Goal: Task Accomplishment & Management: Use online tool/utility

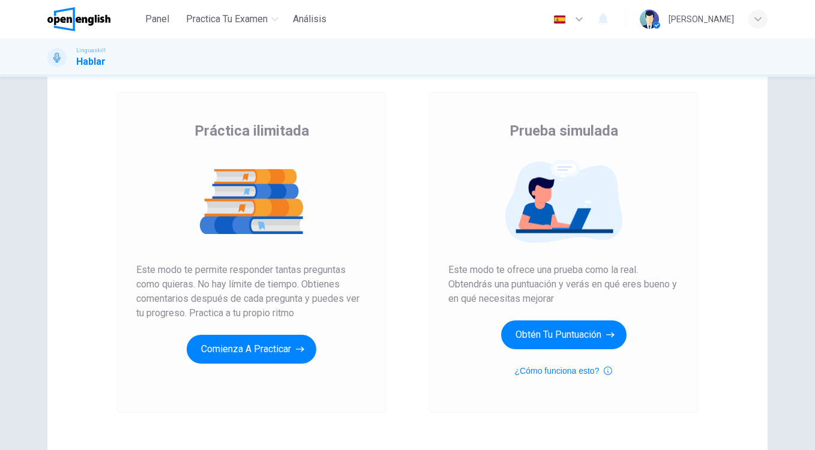
scroll to position [89, 0]
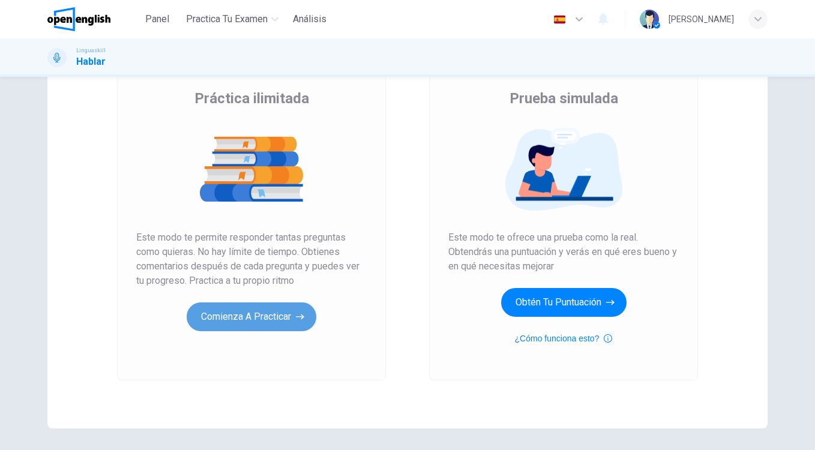
click at [262, 313] on button "Comienza a practicar" at bounding box center [252, 317] width 130 height 29
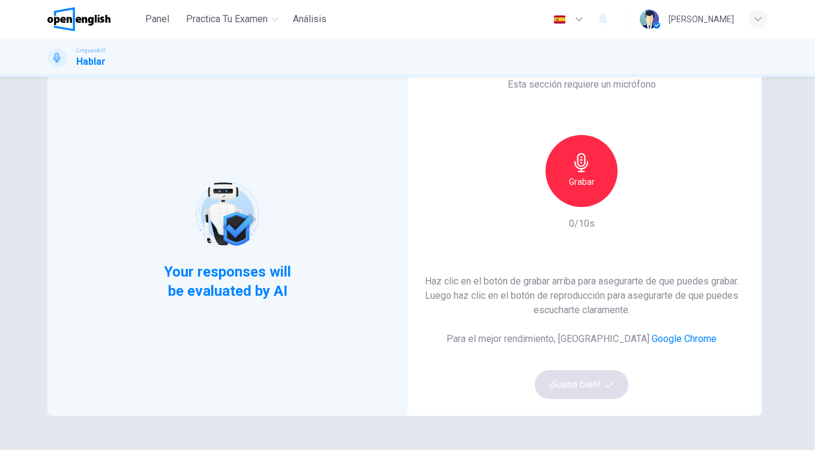
scroll to position [65, 0]
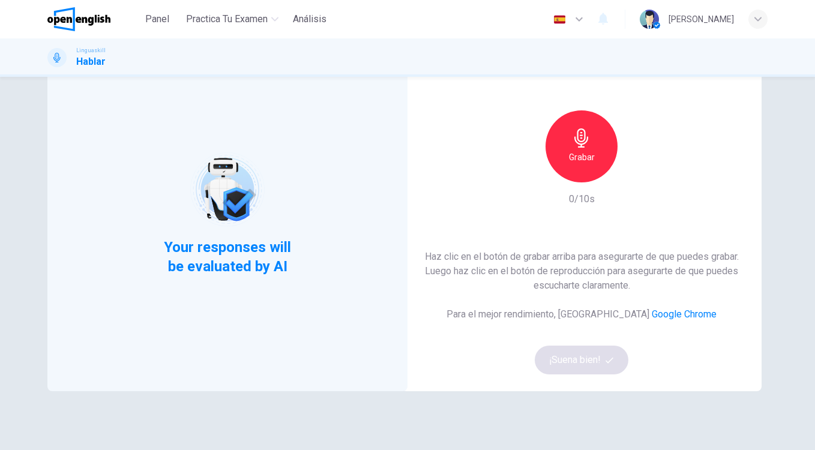
click at [582, 160] on h6 "Grabar" at bounding box center [582, 157] width 26 height 14
click at [582, 160] on h6 "Detener" at bounding box center [582, 157] width 31 height 14
click at [599, 352] on button "¡Suena bien!" at bounding box center [582, 360] width 94 height 29
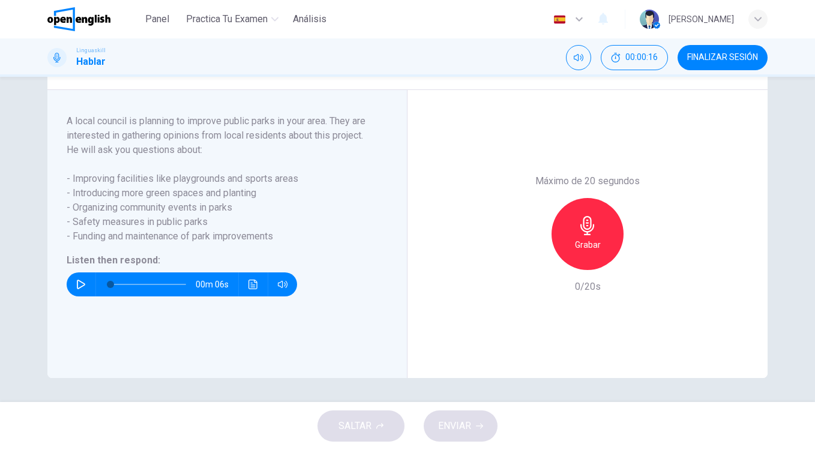
scroll to position [186, 0]
click at [84, 289] on icon "button" at bounding box center [81, 285] width 8 height 10
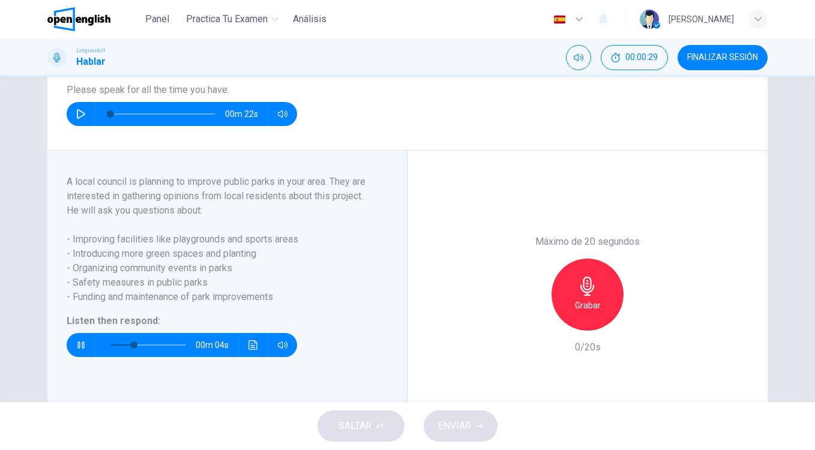
scroll to position [124, 0]
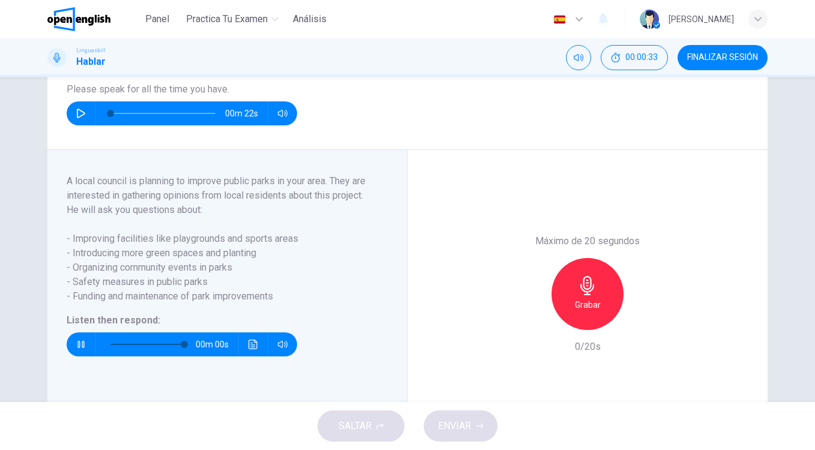
type input "*"
click at [76, 118] on icon "button" at bounding box center [81, 114] width 10 height 10
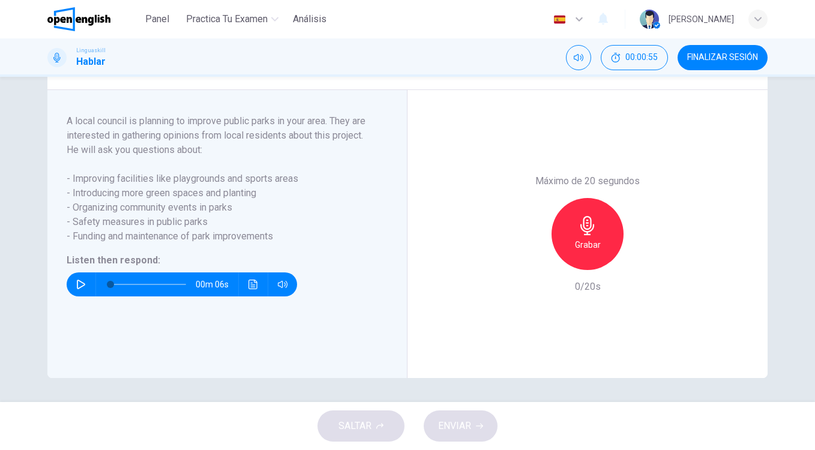
scroll to position [197, 0]
type input "*"
click at [85, 283] on icon "button" at bounding box center [81, 285] width 10 height 10
type input "*"
click at [578, 226] on div "Grabar" at bounding box center [588, 234] width 72 height 72
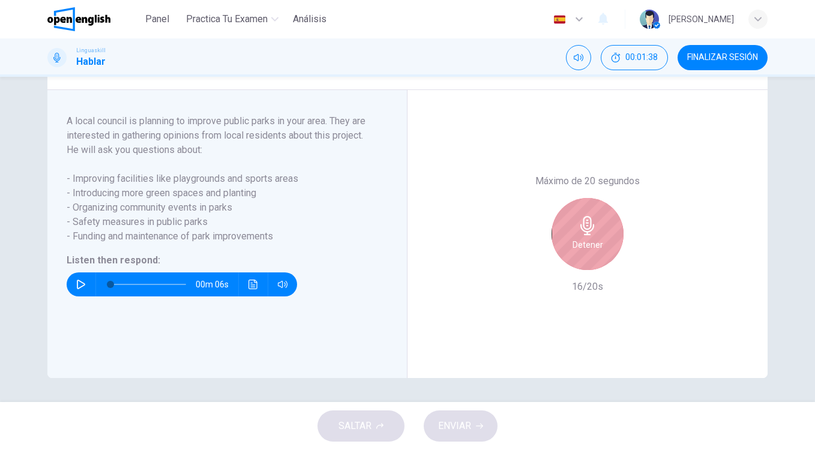
click at [578, 226] on div "Detener" at bounding box center [588, 234] width 72 height 72
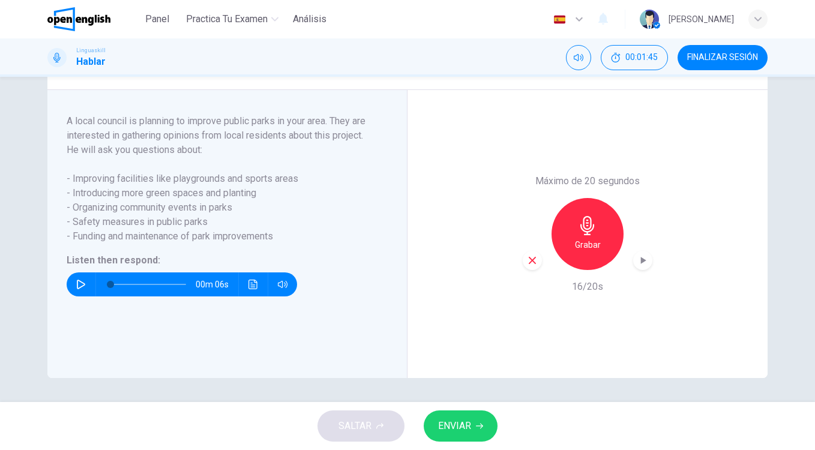
click at [447, 425] on span "ENVIAR" at bounding box center [454, 426] width 33 height 17
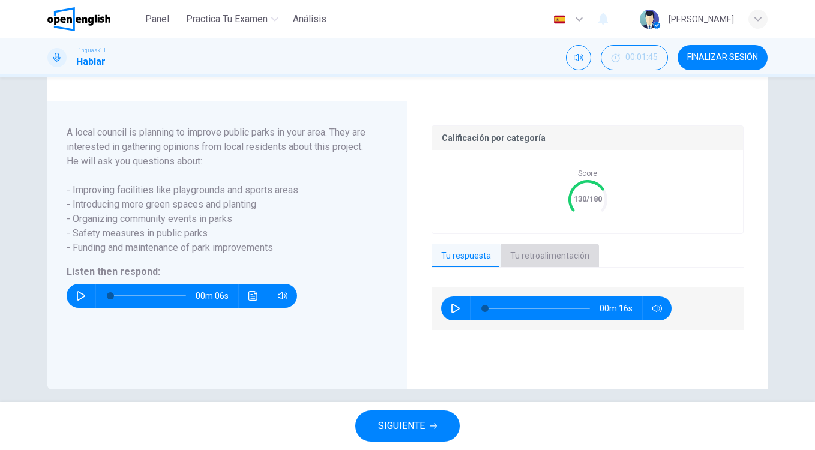
click at [548, 269] on button "Tu retroalimentación" at bounding box center [550, 256] width 98 height 25
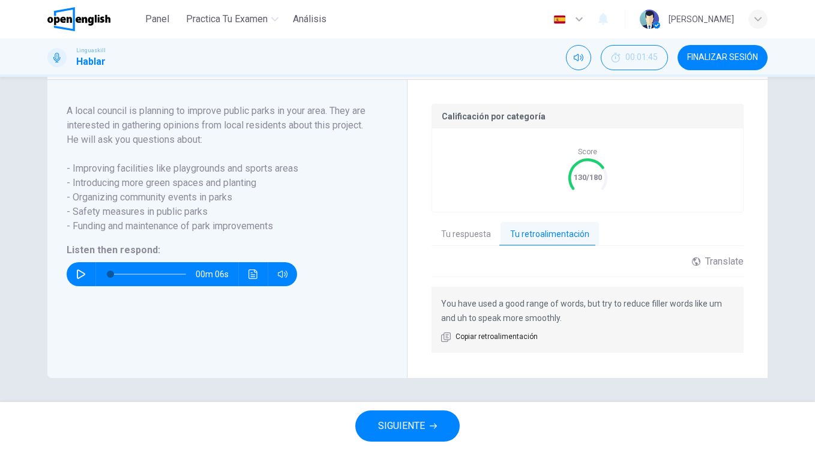
scroll to position [233, 0]
click at [399, 416] on button "SIGUIENTE" at bounding box center [407, 426] width 104 height 31
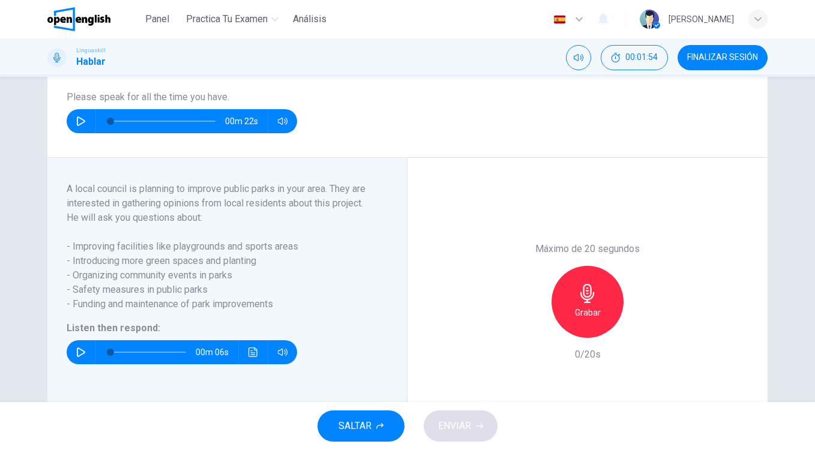
scroll to position [118, 0]
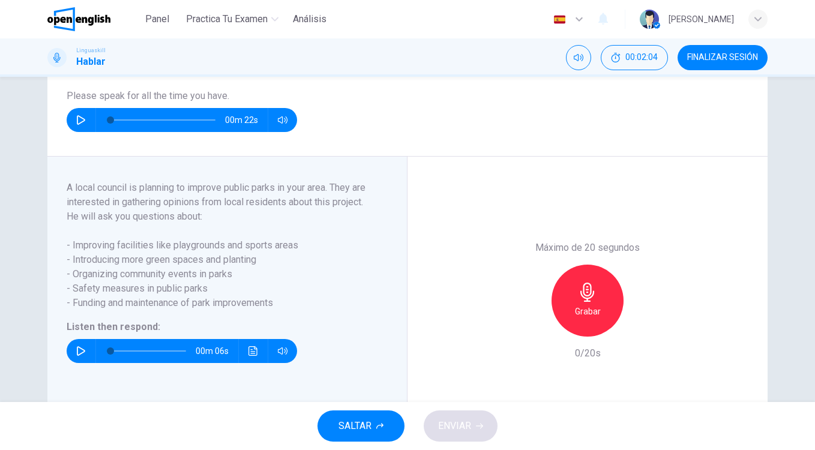
click at [574, 298] on div "Grabar" at bounding box center [588, 301] width 72 height 72
click at [476, 434] on button "ENVIAR" at bounding box center [461, 426] width 74 height 31
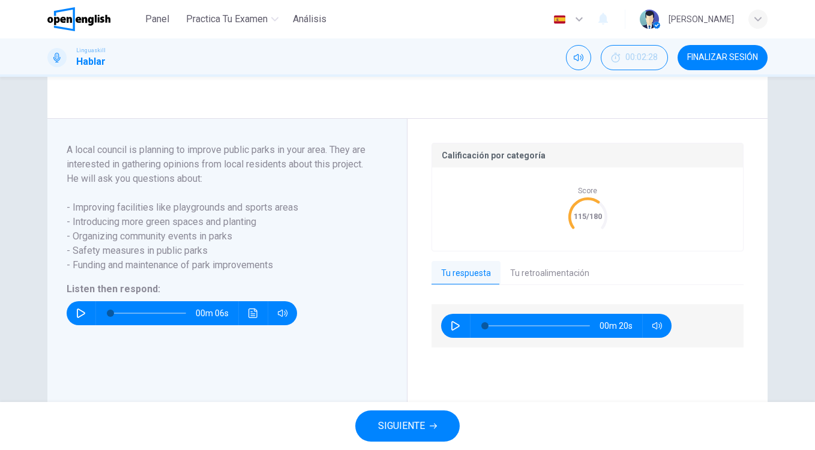
scroll to position [223, 0]
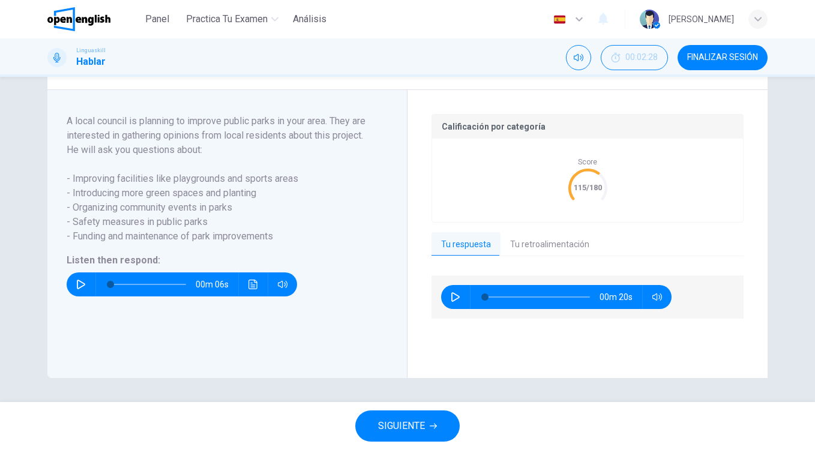
click at [520, 246] on button "Tu retroalimentación" at bounding box center [550, 244] width 98 height 25
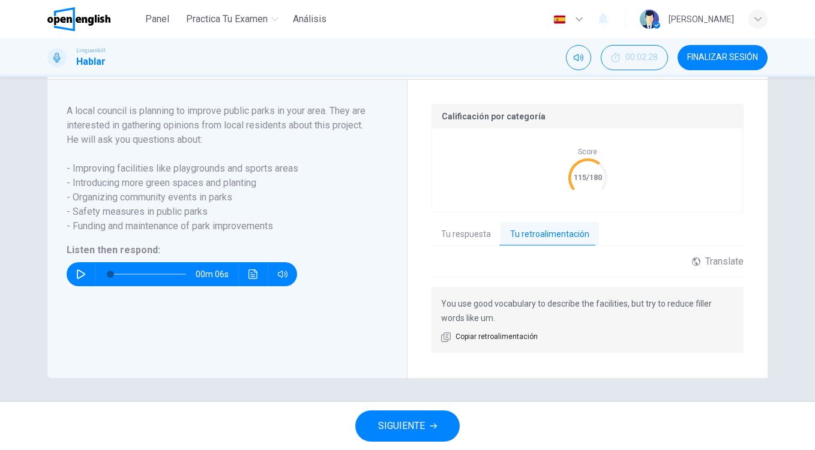
click at [423, 423] on span "SIGUIENTE" at bounding box center [401, 426] width 47 height 17
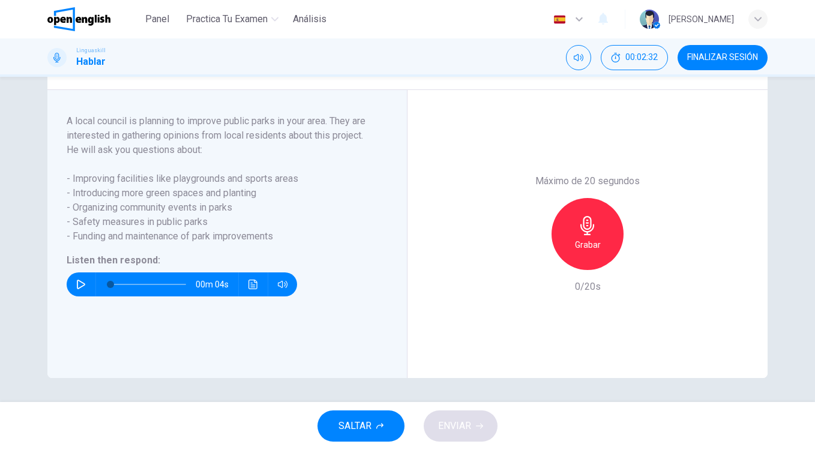
scroll to position [199, 0]
click at [562, 215] on div "Grabar" at bounding box center [588, 234] width 72 height 72
click at [461, 442] on div "SALTAR ENVIAR" at bounding box center [407, 426] width 815 height 48
click at [467, 426] on span "ENVIAR" at bounding box center [454, 426] width 33 height 17
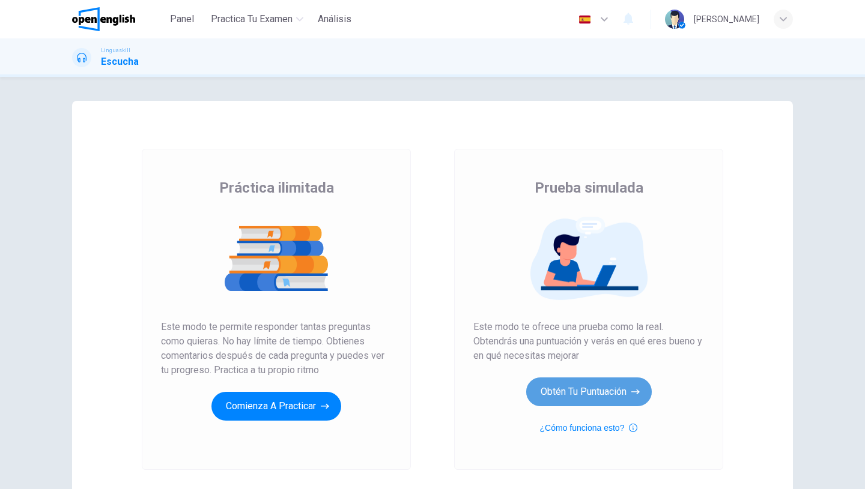
click at [604, 406] on button "Obtén tu puntuación" at bounding box center [589, 392] width 126 height 29
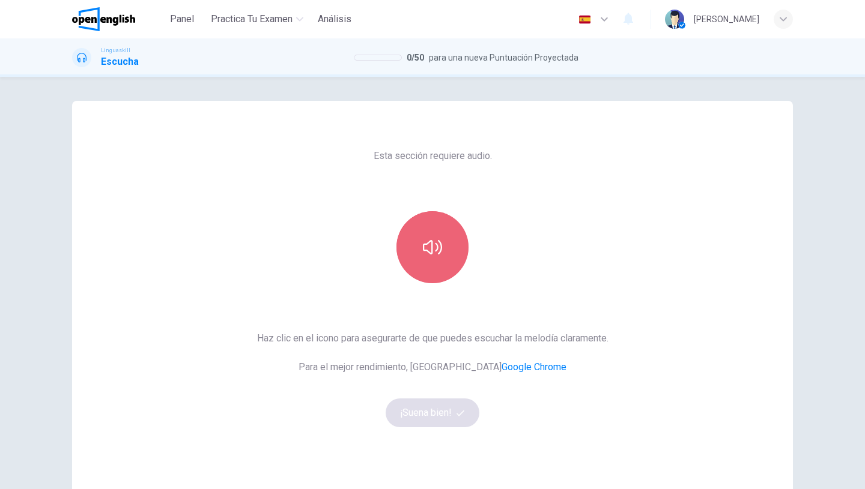
click at [429, 243] on icon "button" at bounding box center [432, 247] width 19 height 14
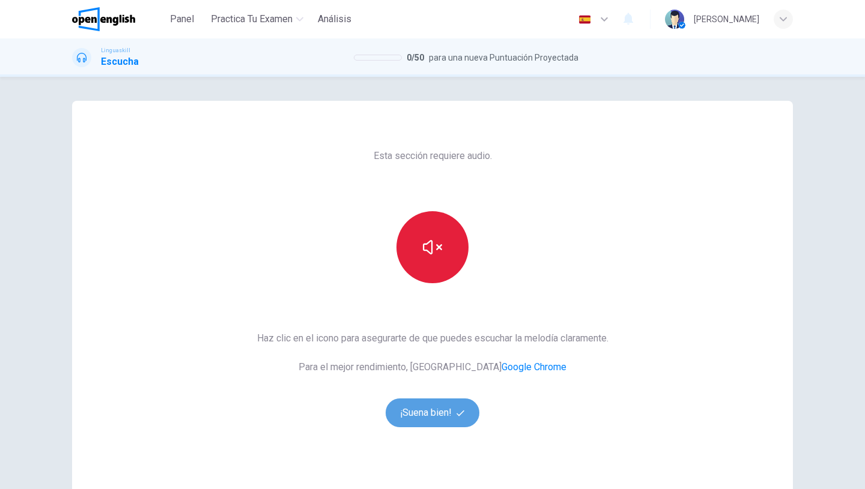
click at [422, 413] on button "¡Suena bien!" at bounding box center [433, 413] width 94 height 29
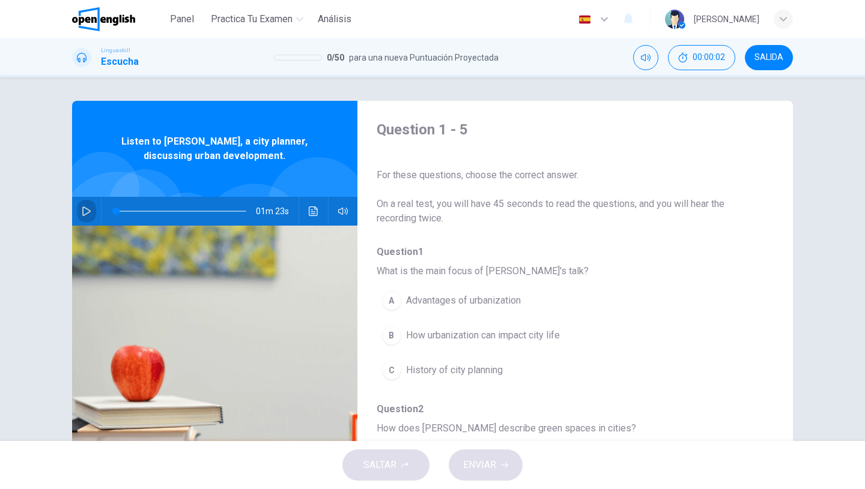
click at [85, 208] on icon "button" at bounding box center [86, 212] width 8 height 10
type input "*"
